Goal: Information Seeking & Learning: Find specific page/section

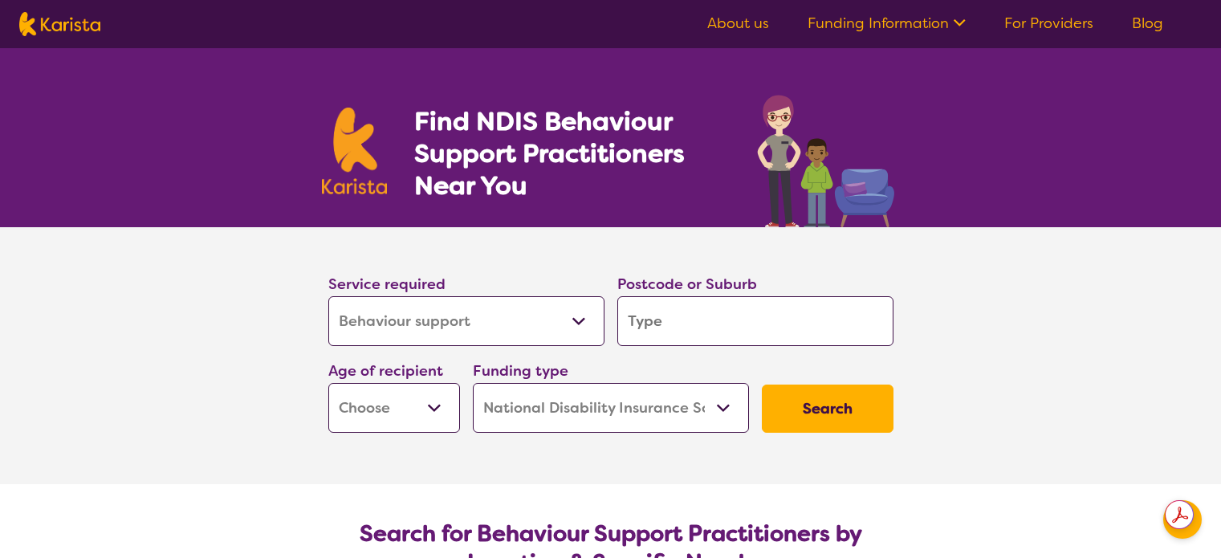
select select "Behaviour support"
select select "NDIS"
select select "Behaviour support"
select select "NDIS"
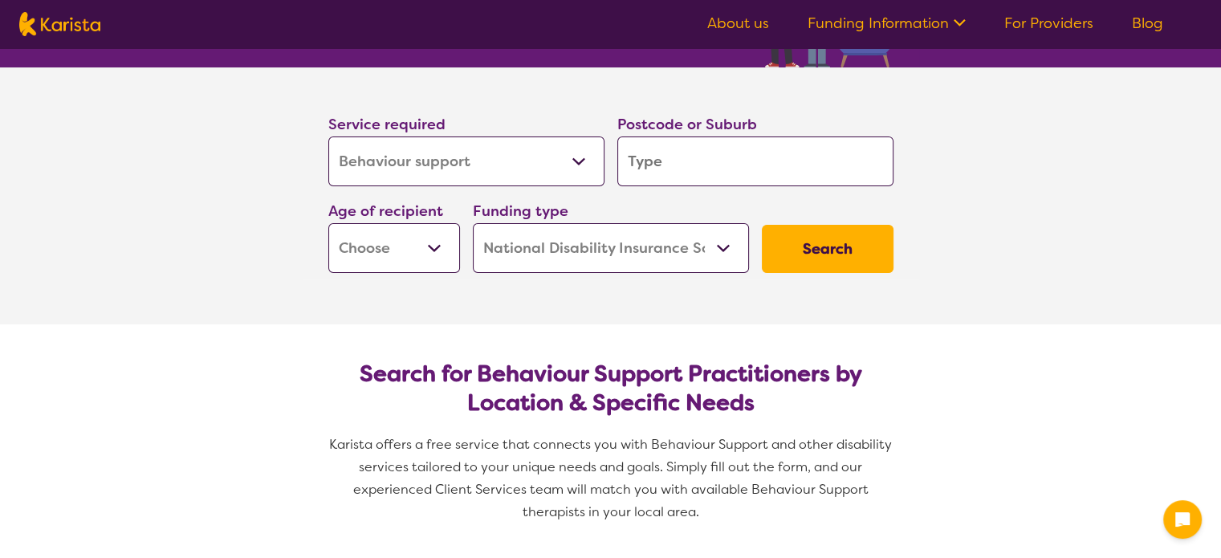
scroll to position [161, 0]
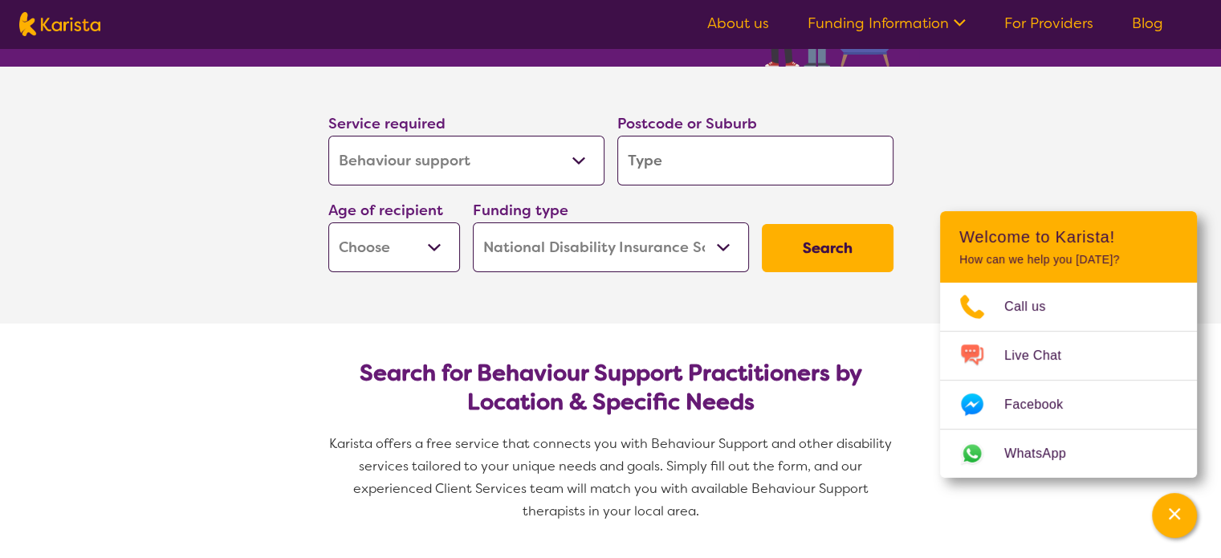
click at [662, 166] on input "search" at bounding box center [755, 161] width 276 height 50
type input "6152"
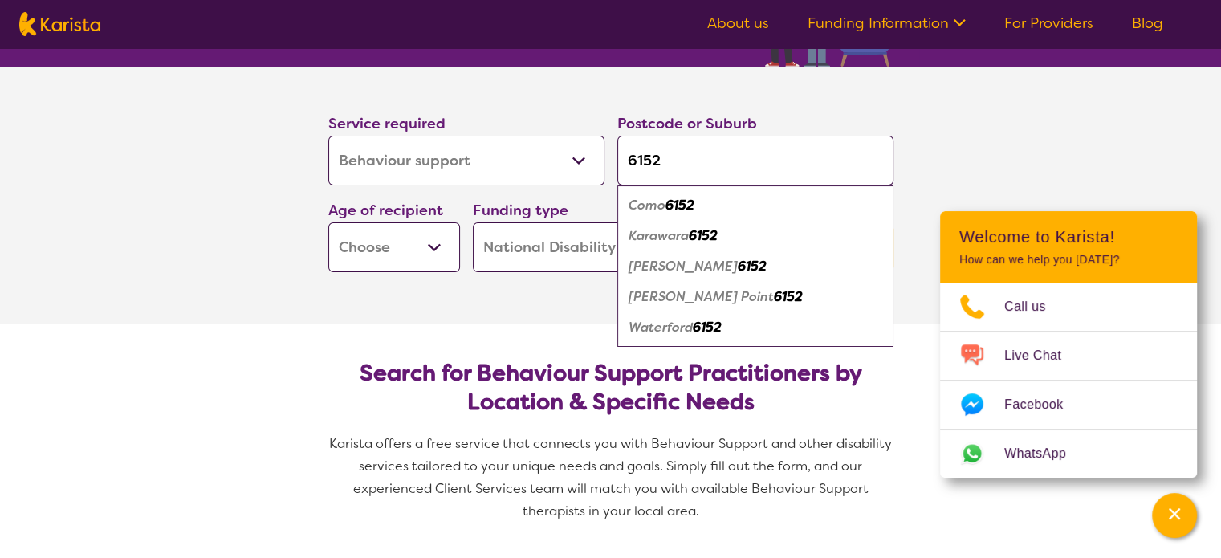
click at [441, 246] on select "Early Childhood - 0 to 9 Child - 10 to 11 Adolescent - 12 to 17 Adult - 18 to 6…" at bounding box center [394, 247] width 132 height 50
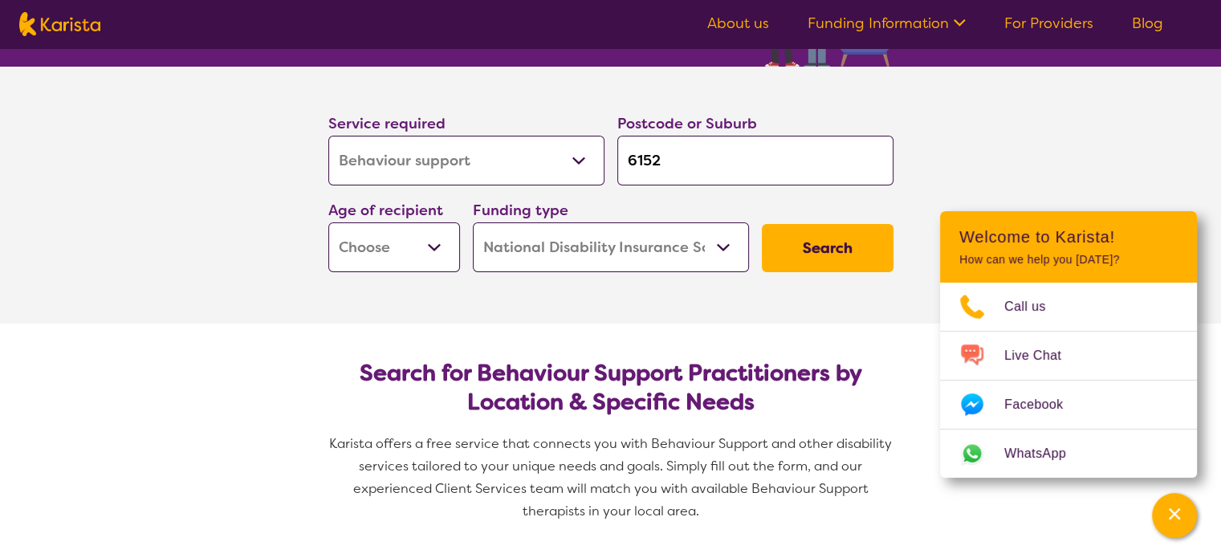
select select "EC"
click at [328, 222] on select "Early Childhood - 0 to 9 Child - 10 to 11 Adolescent - 12 to 17 Adult - 18 to 6…" at bounding box center [394, 247] width 132 height 50
select select "EC"
click at [803, 250] on button "Search" at bounding box center [828, 248] width 132 height 48
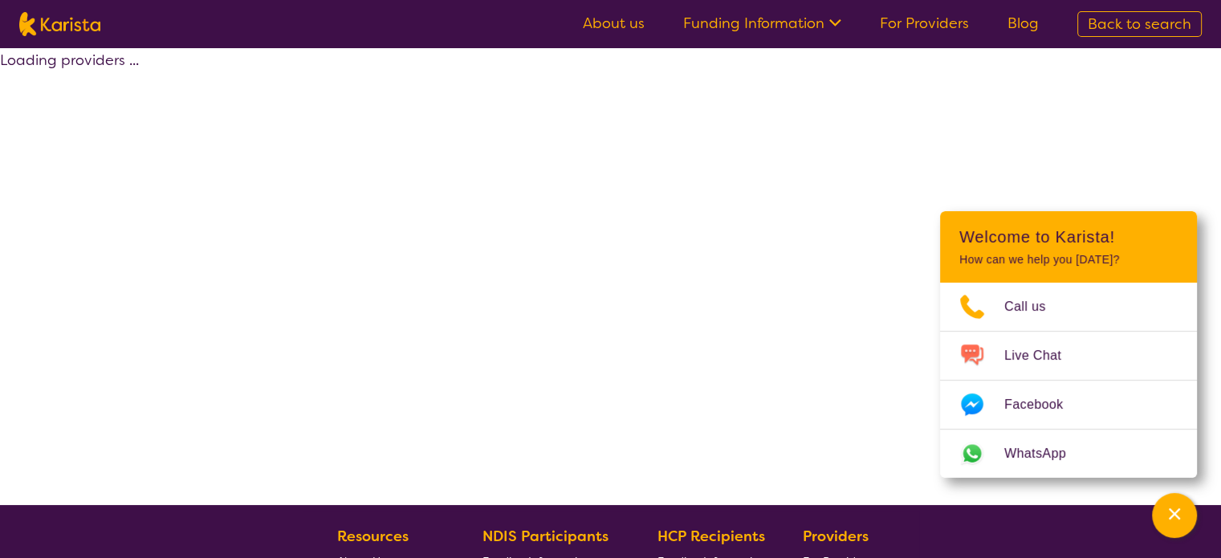
select select "by_score"
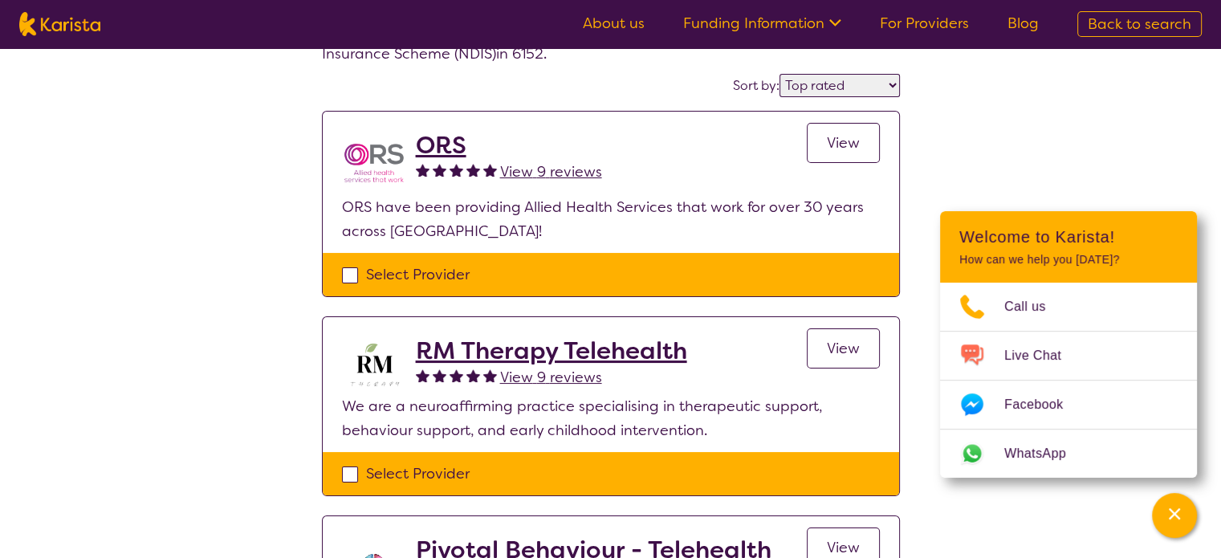
scroll to position [161, 0]
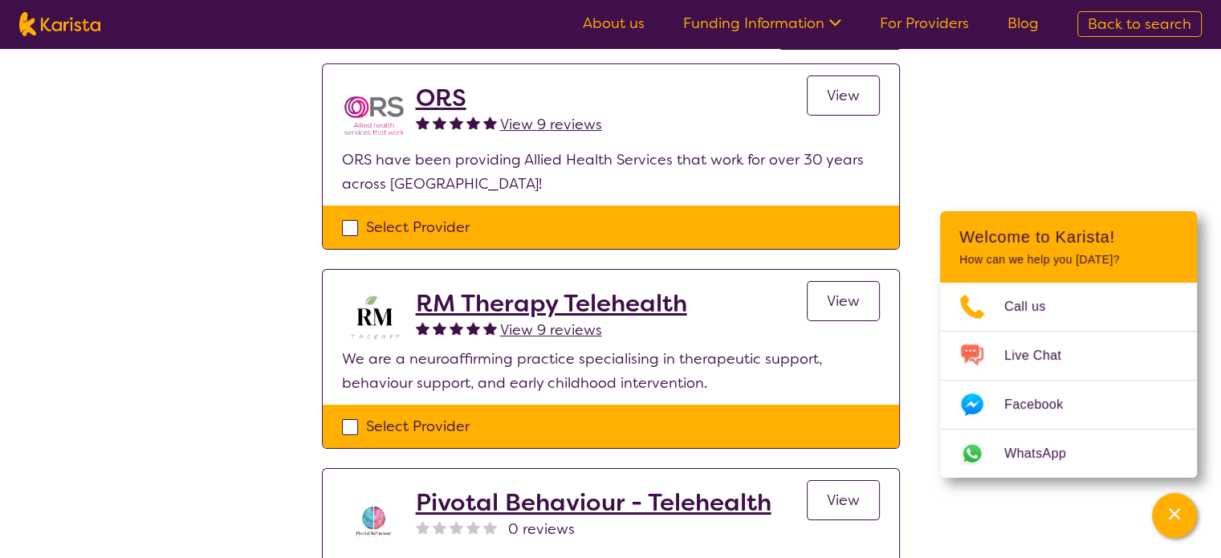
click at [353, 230] on div "Select Provider" at bounding box center [611, 227] width 538 height 24
checkbox input "true"
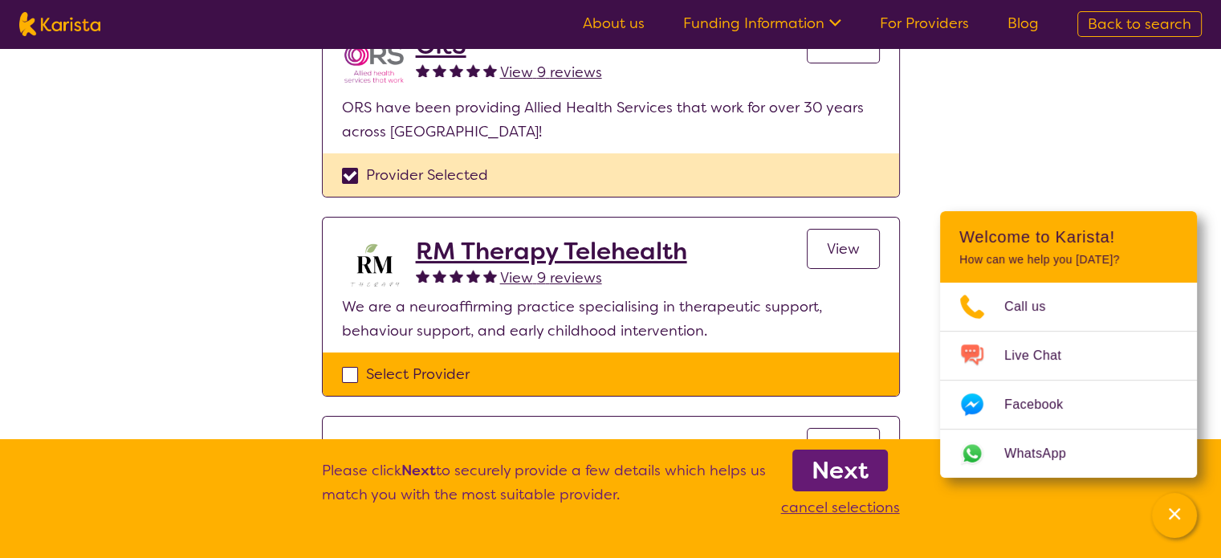
scroll to position [241, 0]
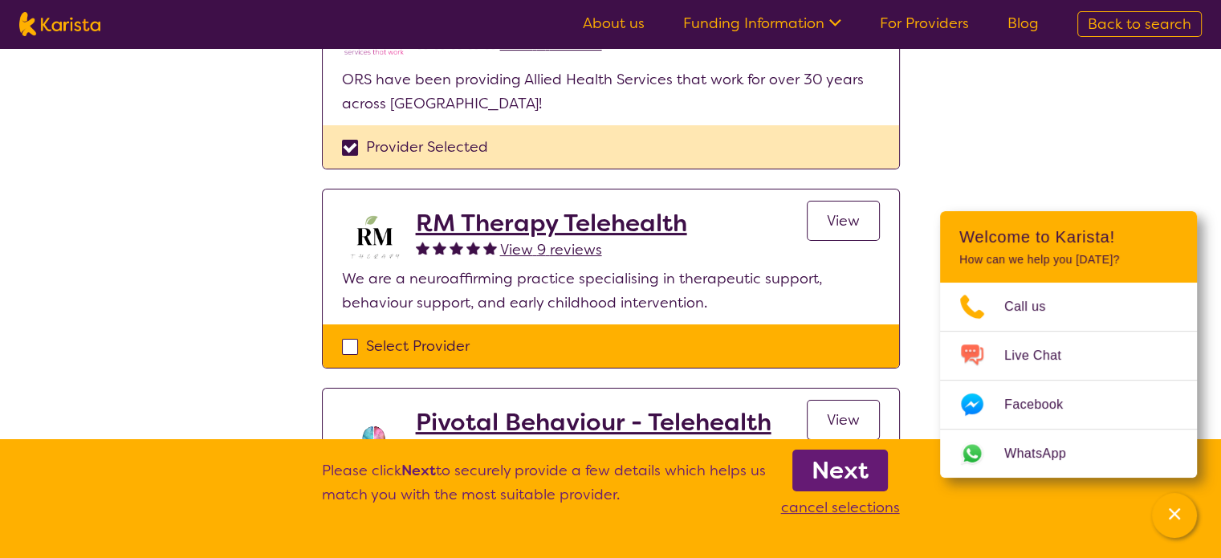
click at [350, 348] on div "Select Provider" at bounding box center [611, 346] width 538 height 24
checkbox input "true"
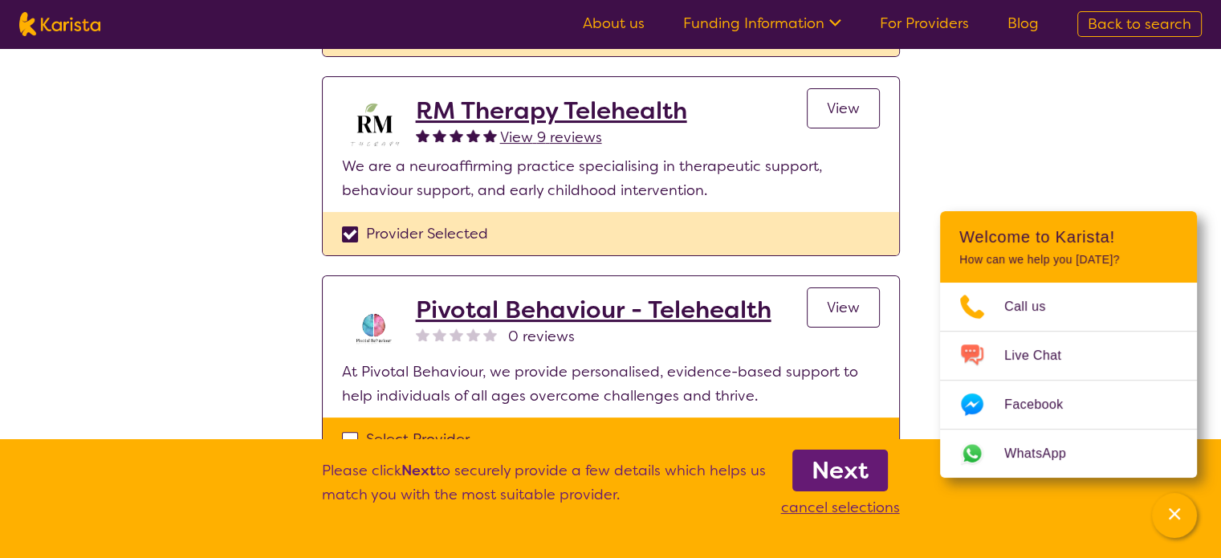
scroll to position [321, 0]
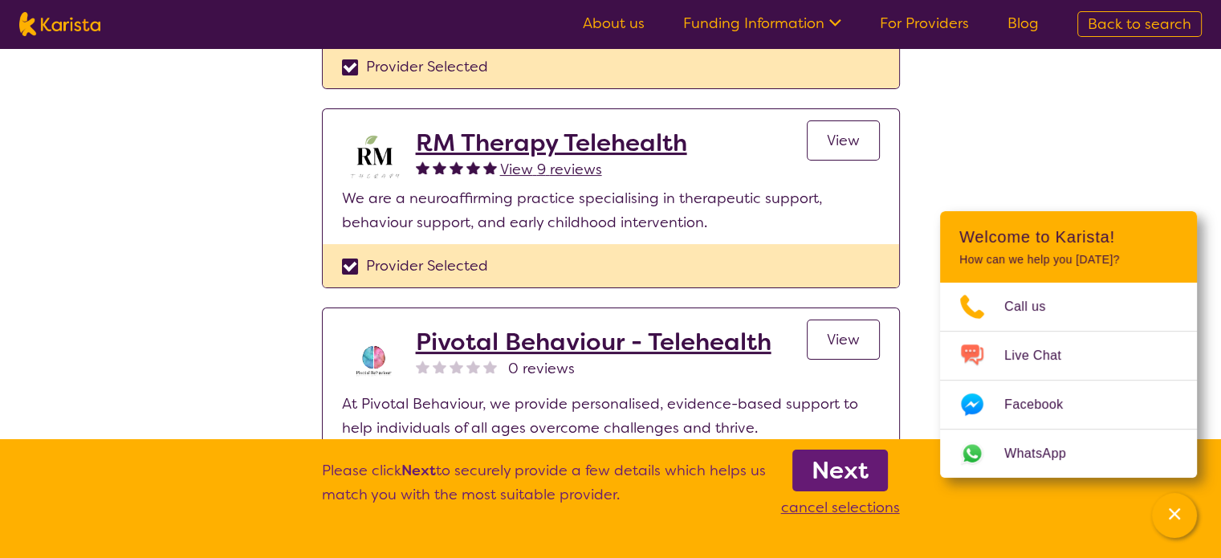
click at [509, 144] on h2 "RM Therapy Telehealth" at bounding box center [551, 142] width 271 height 29
